Goal: Information Seeking & Learning: Learn about a topic

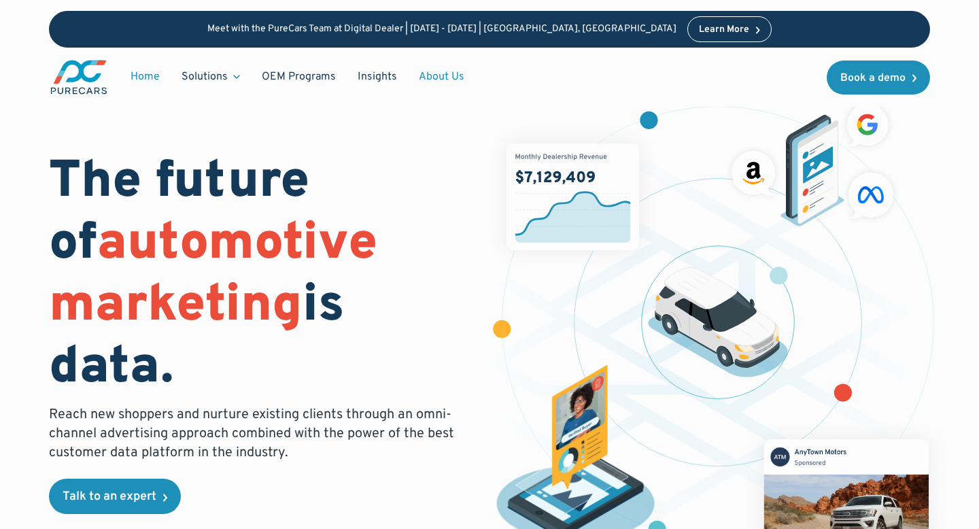
click at [438, 80] on link "About Us" at bounding box center [441, 77] width 67 height 26
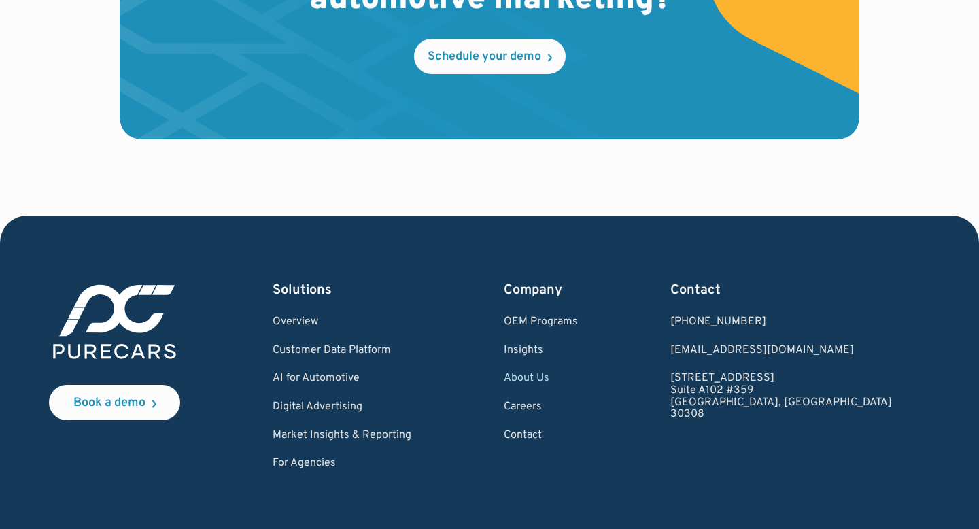
scroll to position [3877, 0]
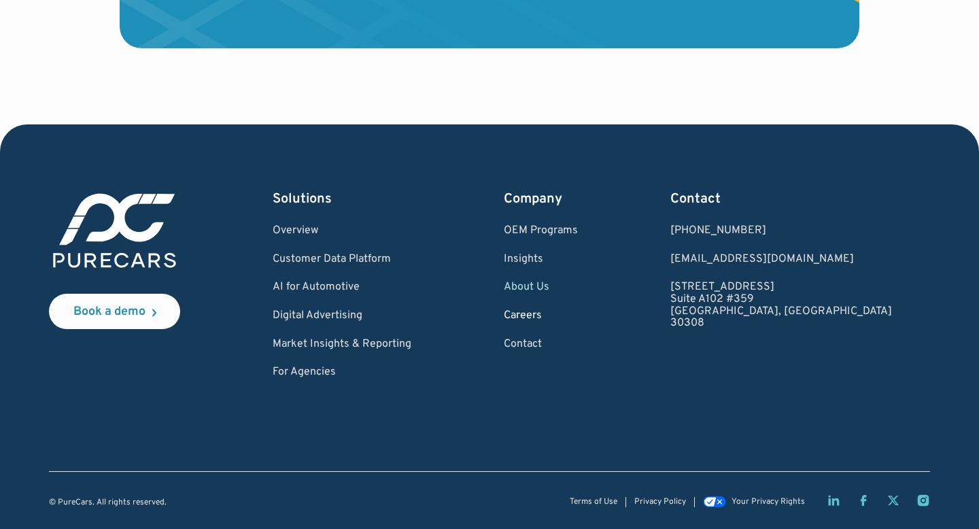
click at [578, 319] on link "Careers" at bounding box center [541, 316] width 74 height 12
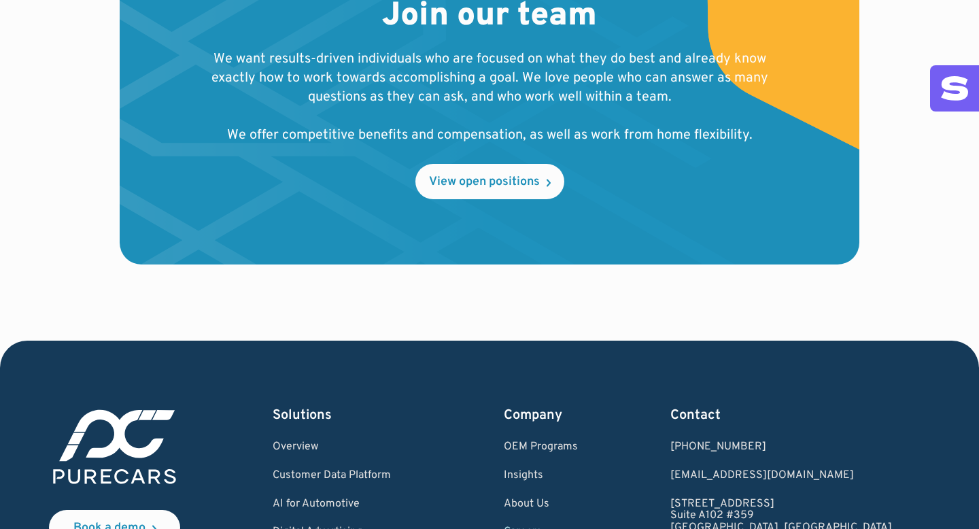
scroll to position [1524, 0]
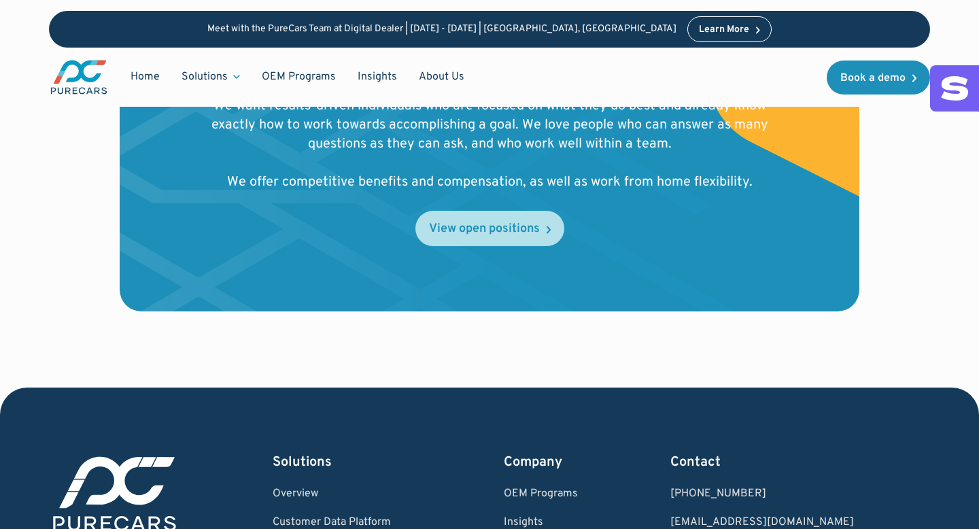
click at [488, 235] on div "View open positions" at bounding box center [484, 229] width 111 height 12
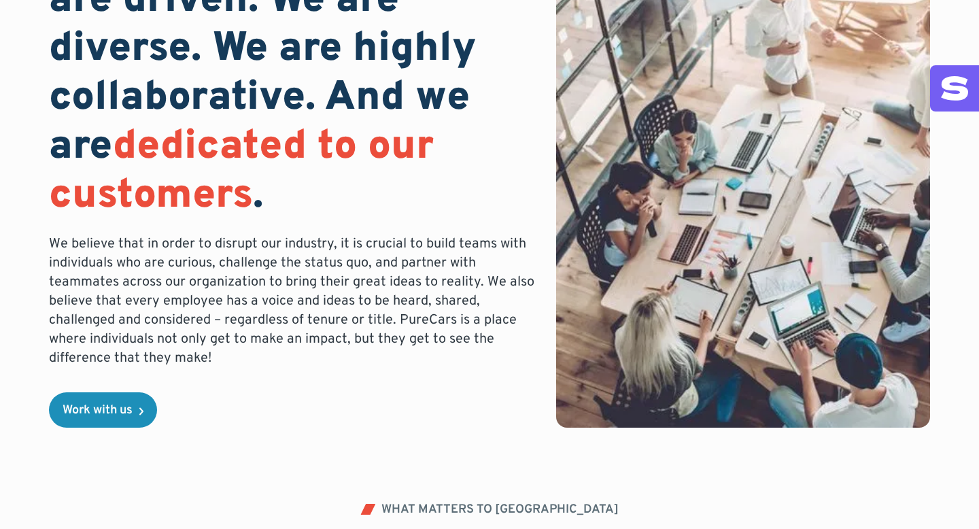
scroll to position [0, 0]
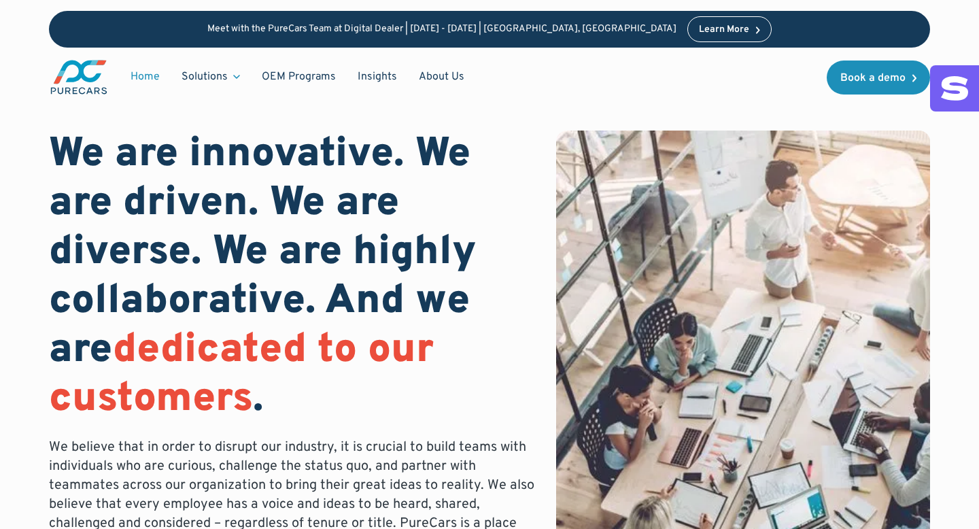
click at [152, 84] on link "Home" at bounding box center [145, 77] width 51 height 26
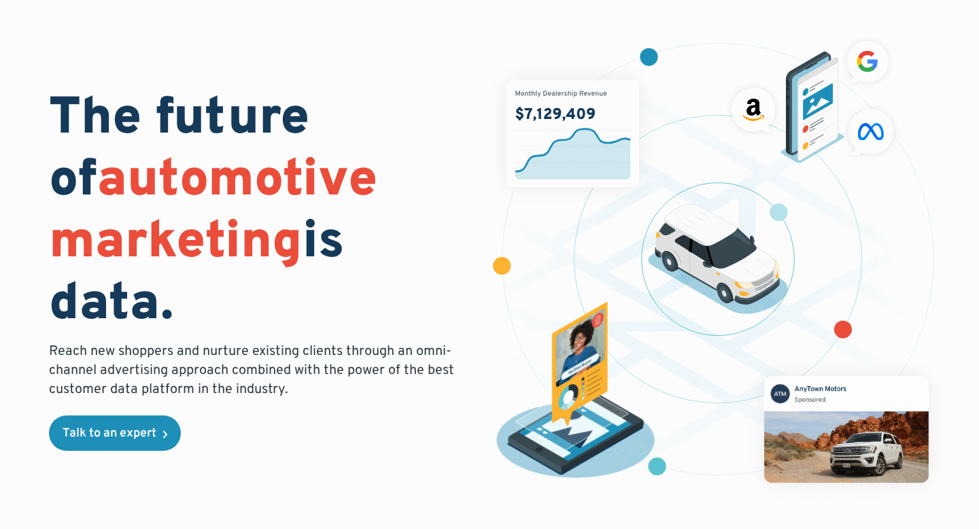
scroll to position [66, 0]
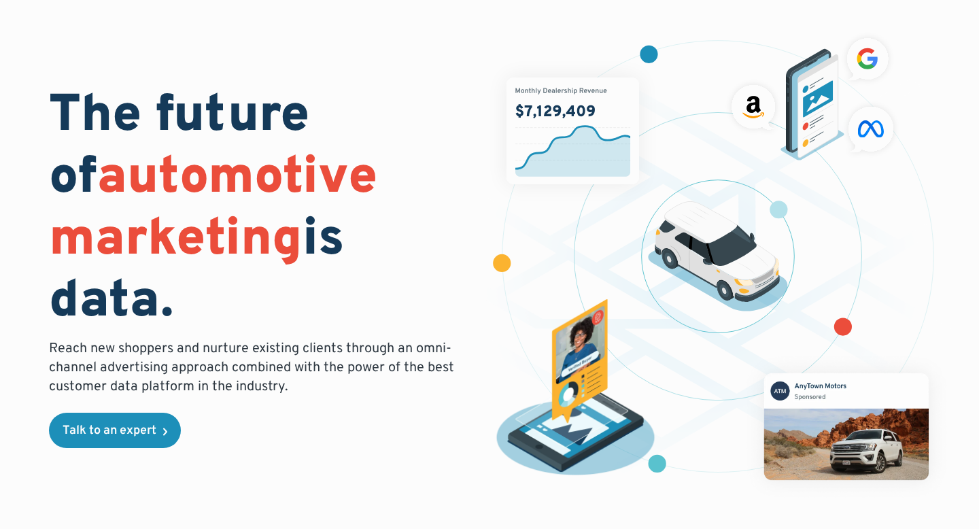
drag, startPoint x: 101, startPoint y: 114, endPoint x: 260, endPoint y: 278, distance: 228.5
click at [260, 278] on h1 "The future of automotive marketing is data." at bounding box center [261, 210] width 424 height 248
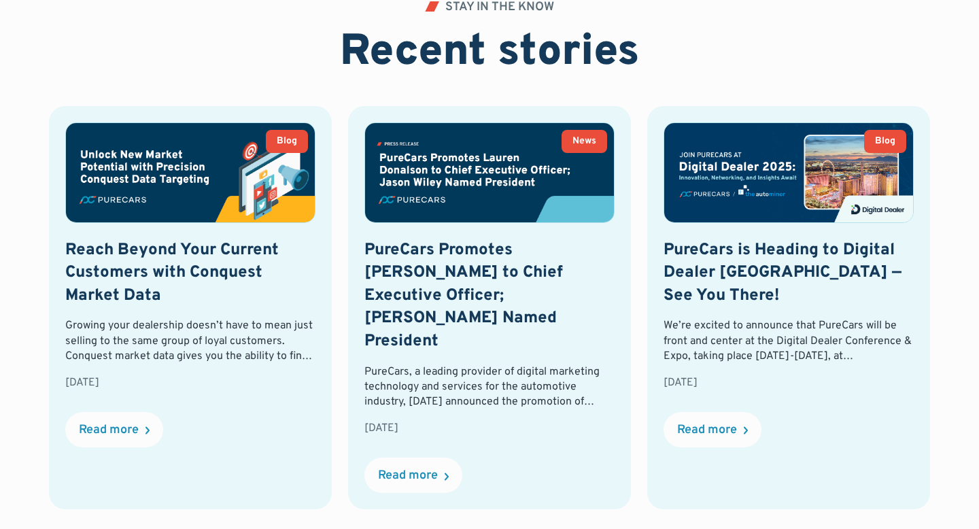
scroll to position [3034, 0]
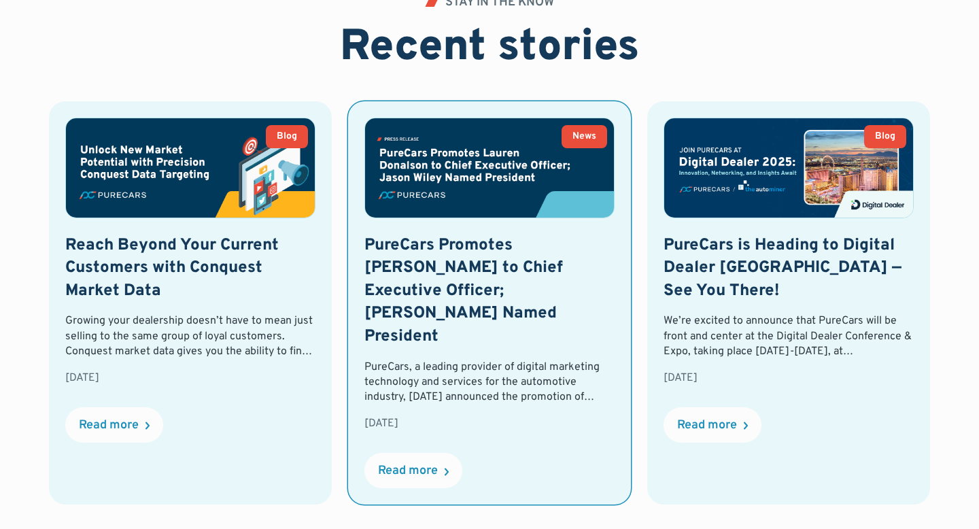
click at [471, 193] on img at bounding box center [489, 167] width 249 height 99
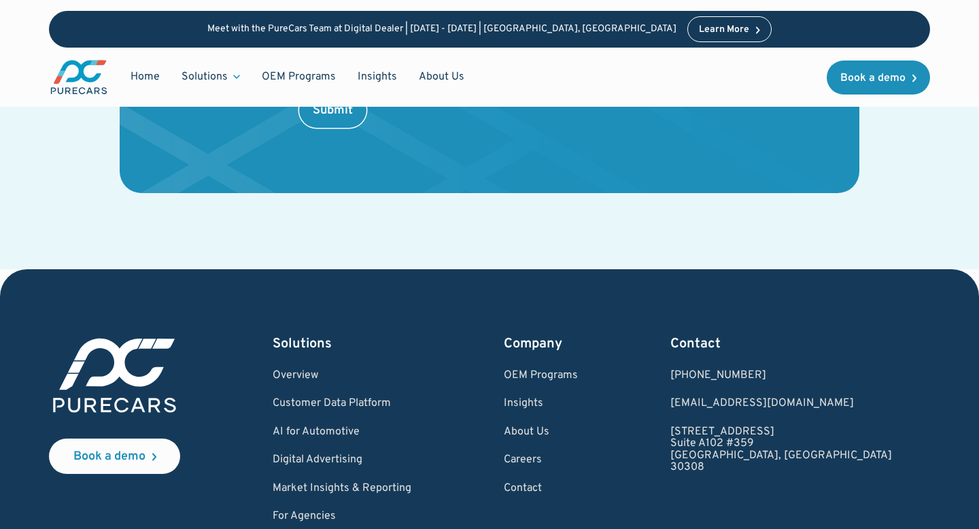
scroll to position [2714, 0]
